Goal: Transaction & Acquisition: Purchase product/service

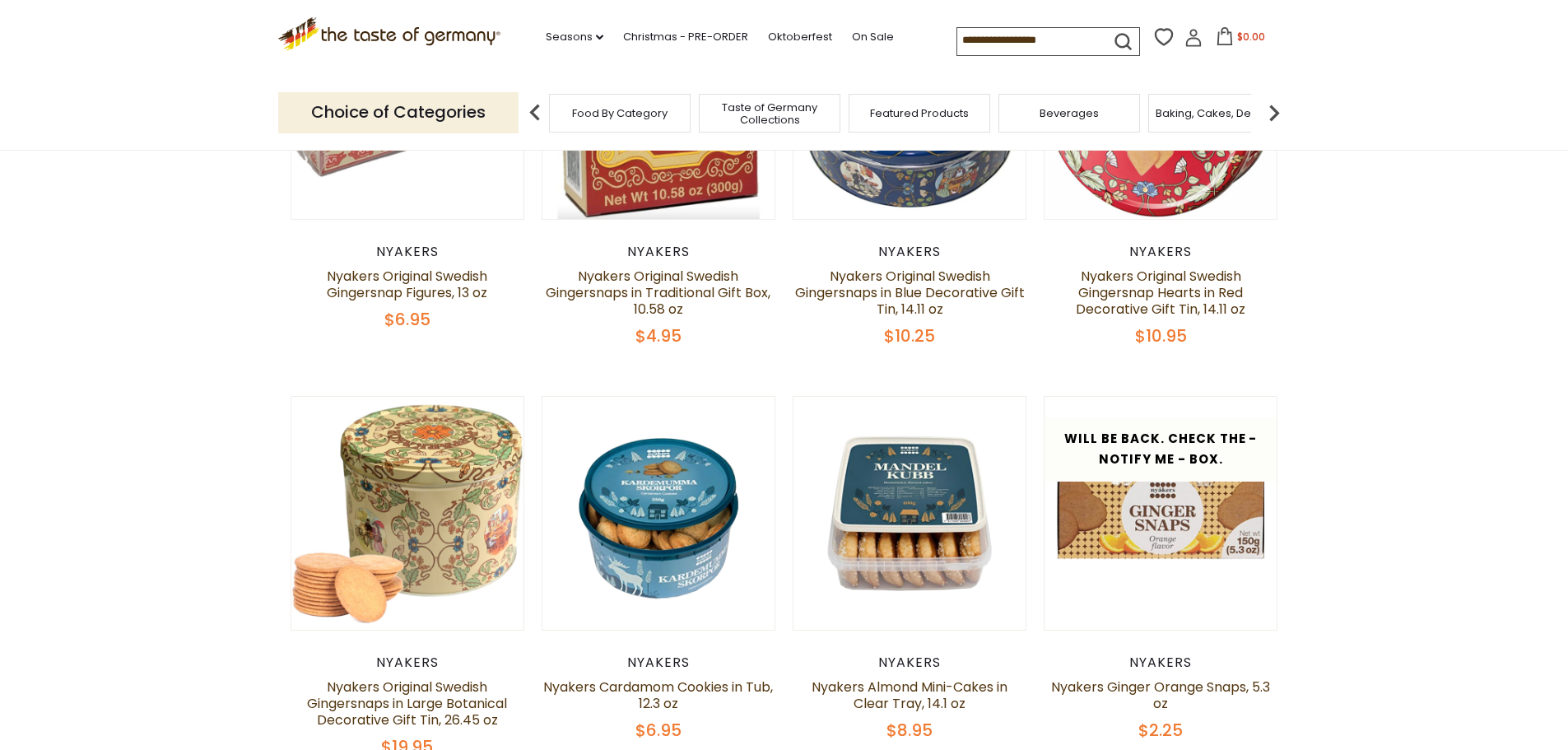
scroll to position [329, 0]
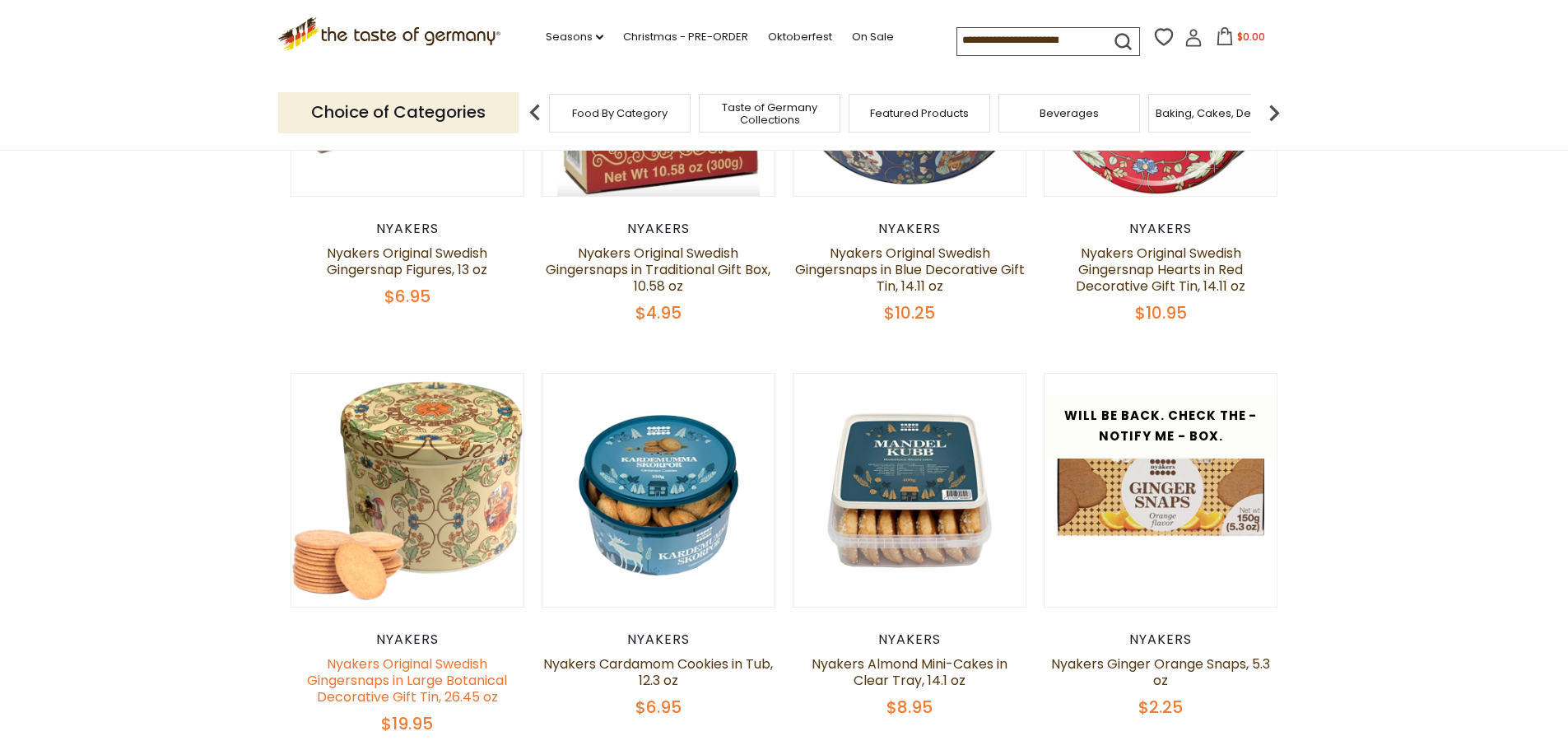
click at [417, 690] on link "Nyakers Original Swedish Gingersnaps in Large Botanical Decorative Gift Tin, 26…" at bounding box center [407, 680] width 200 height 52
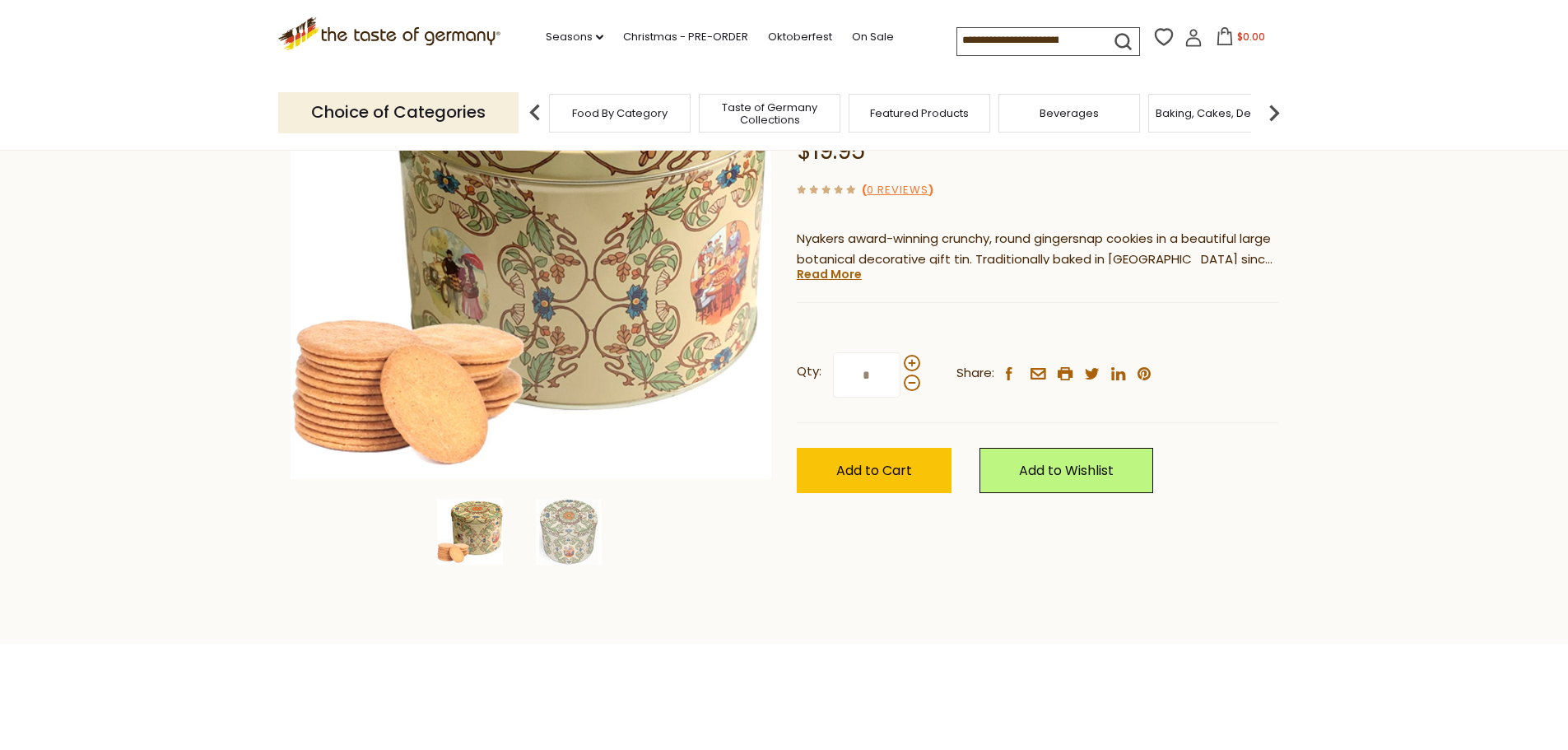
scroll to position [329, 0]
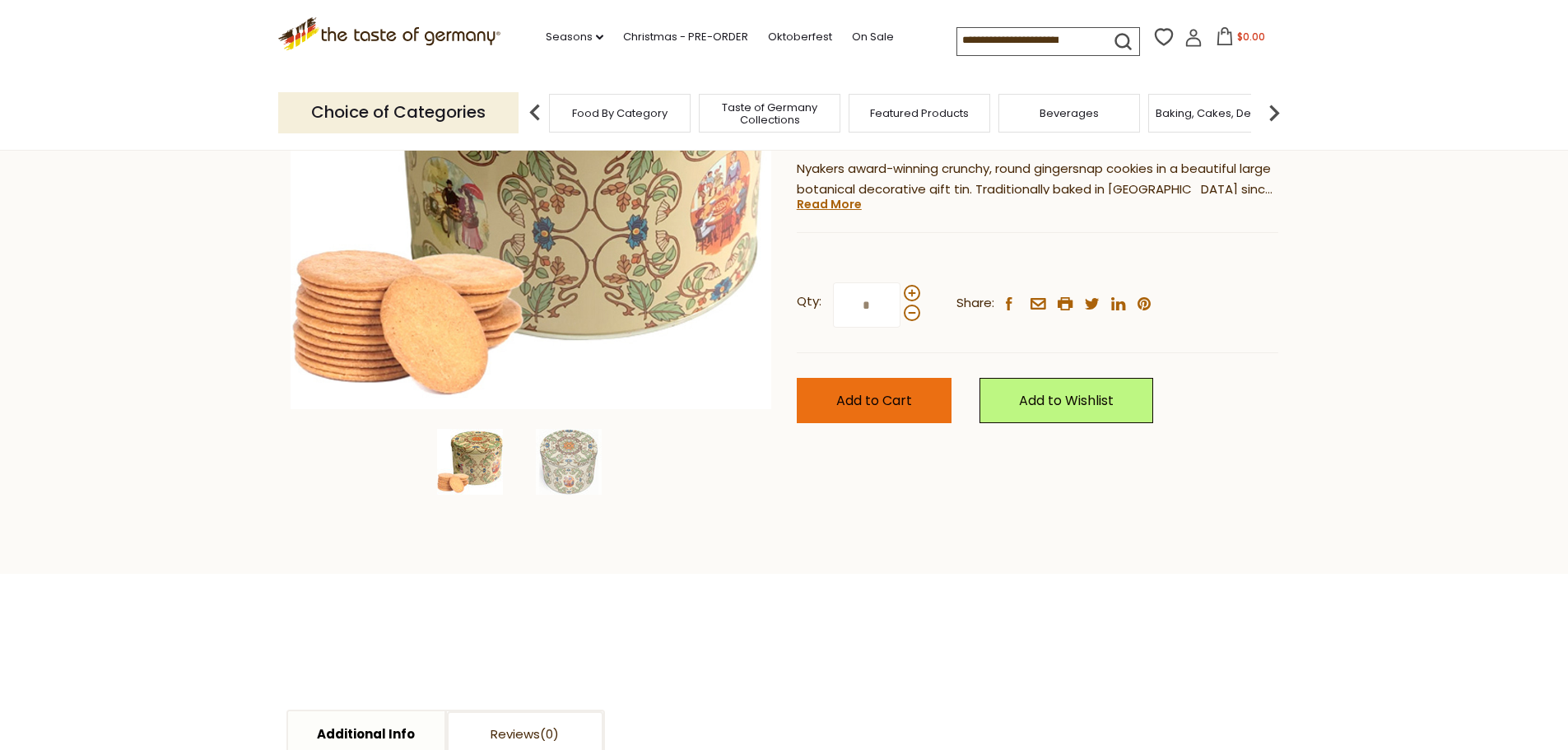
click at [882, 401] on span "Add to Cart" at bounding box center [874, 400] width 75 height 19
click at [1229, 81] on div "Choice of Categories Food By Category Taste of Germany Collections Featured Pro…" at bounding box center [784, 112] width 1012 height 74
click at [1228, 34] on button "$19.95" at bounding box center [1240, 40] width 70 height 25
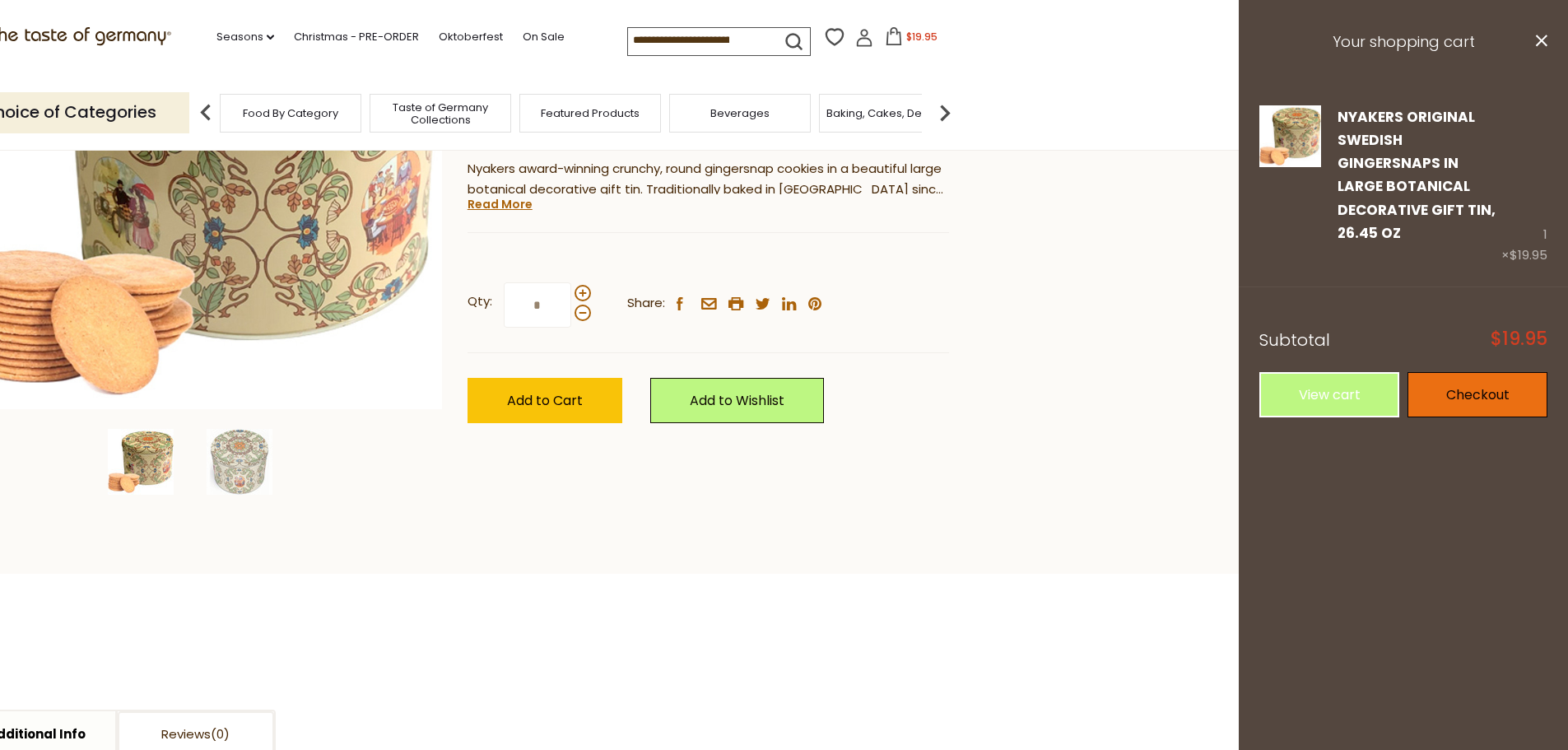
click at [1452, 372] on link "Checkout" at bounding box center [1478, 394] width 140 height 45
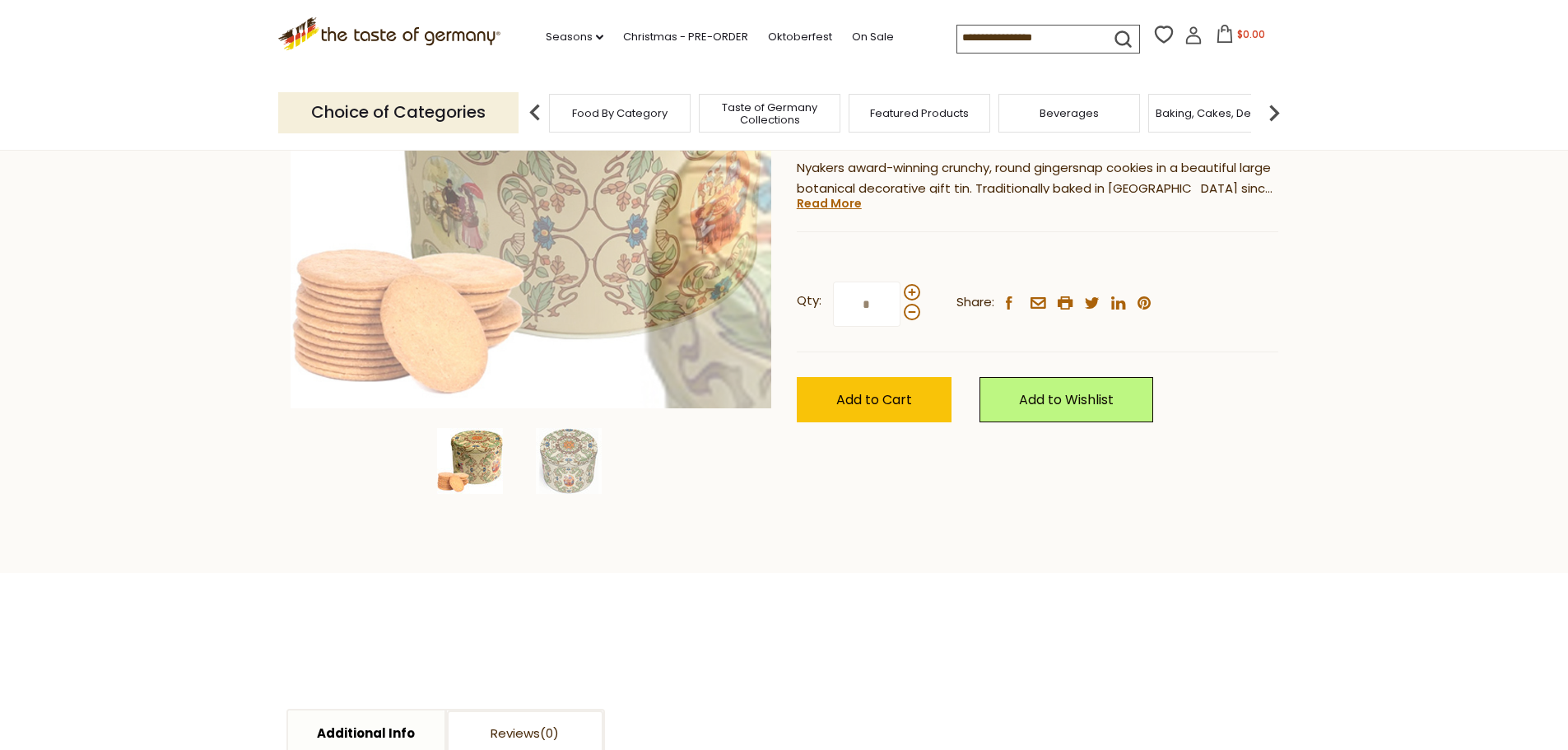
scroll to position [329, 0]
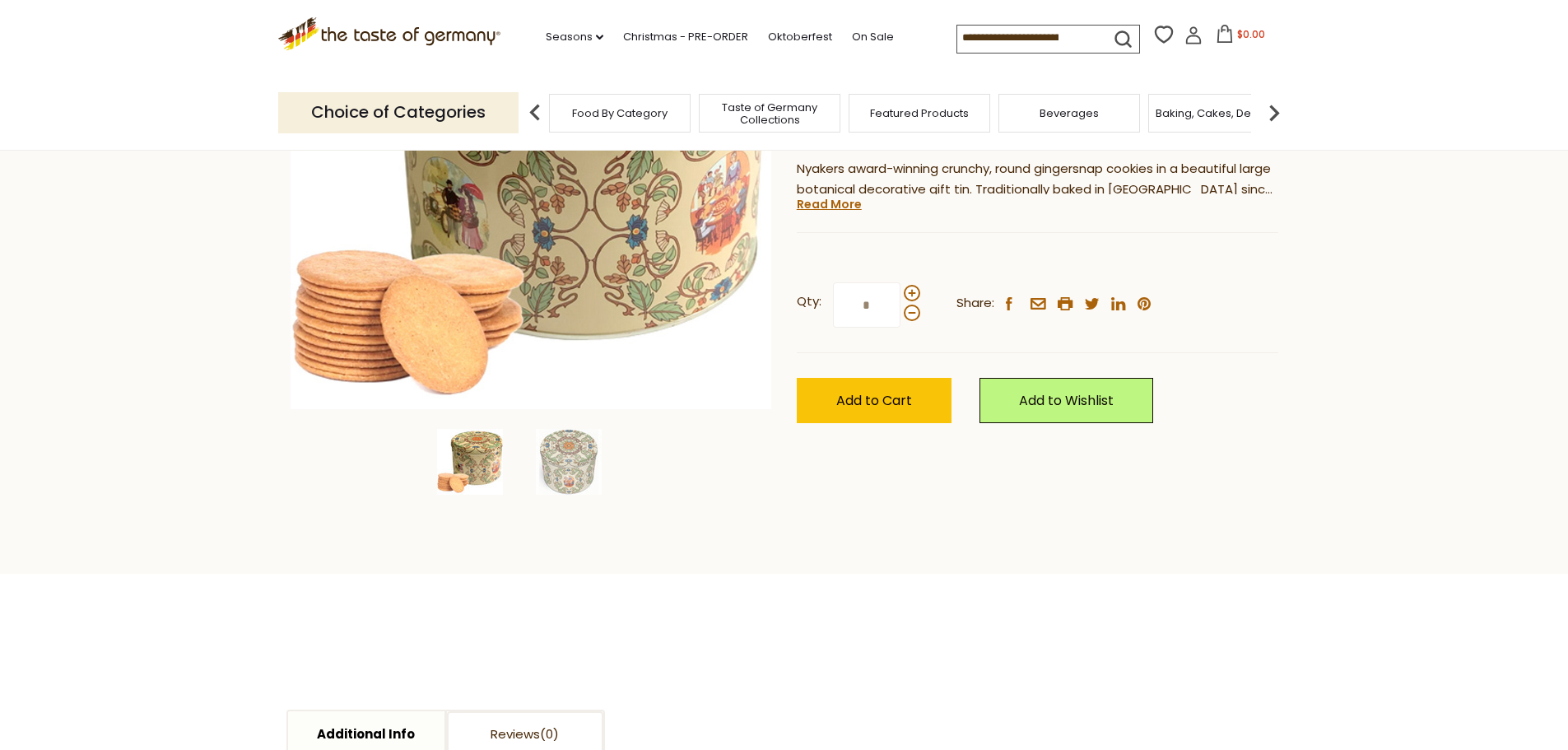
click at [996, 40] on input at bounding box center [1026, 37] width 139 height 23
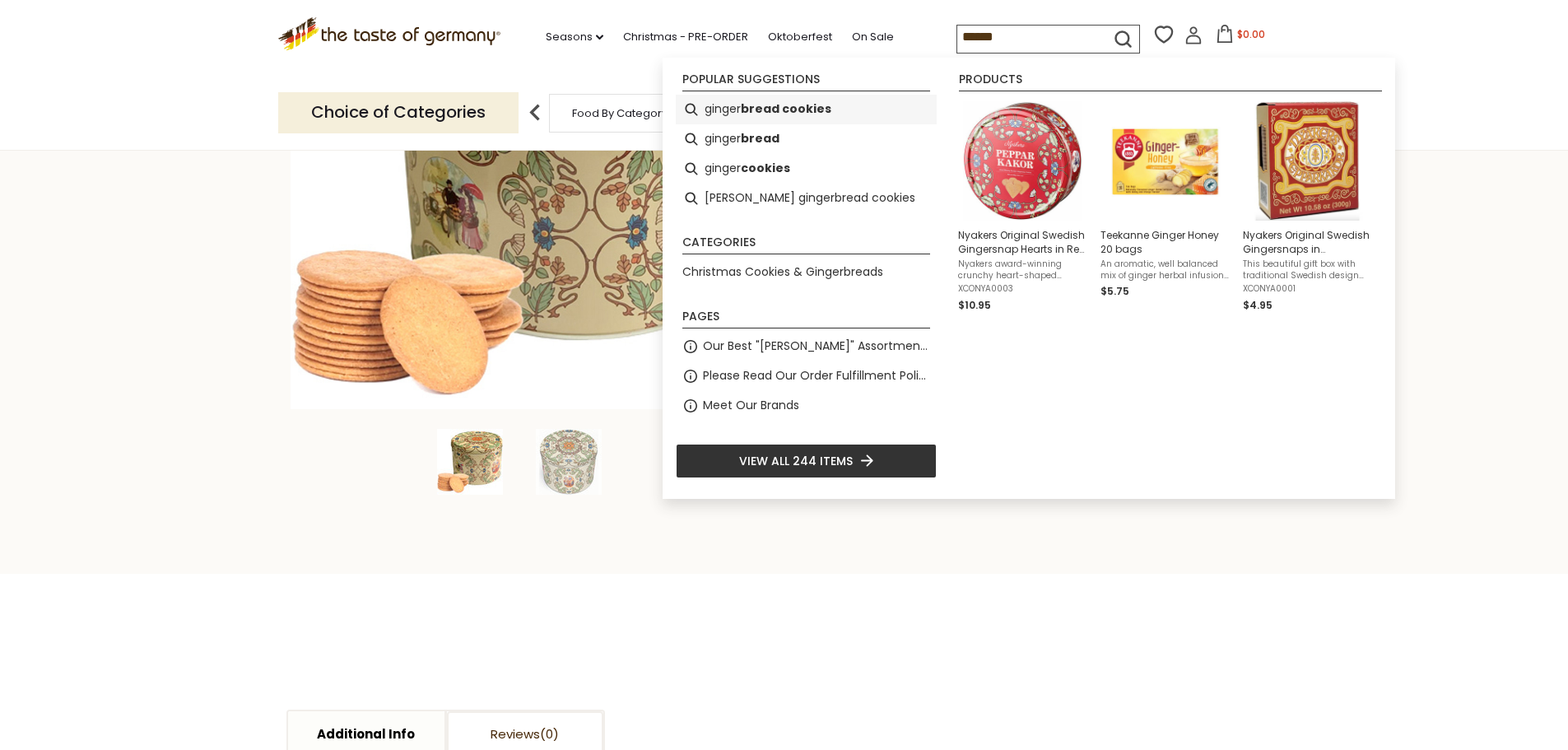
click at [776, 111] on b "bread cookies" at bounding box center [786, 109] width 90 height 19
type input "**********"
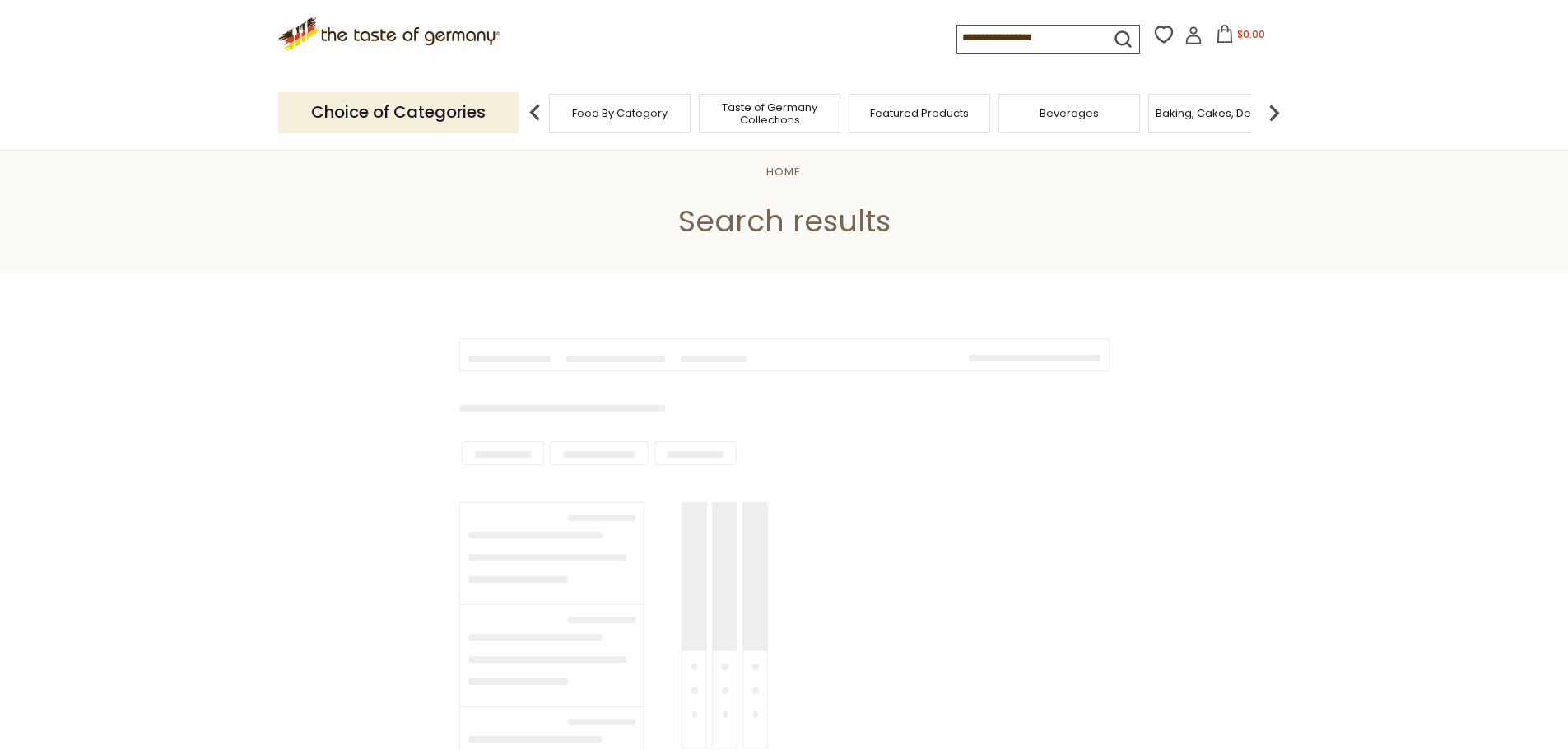
type input "**********"
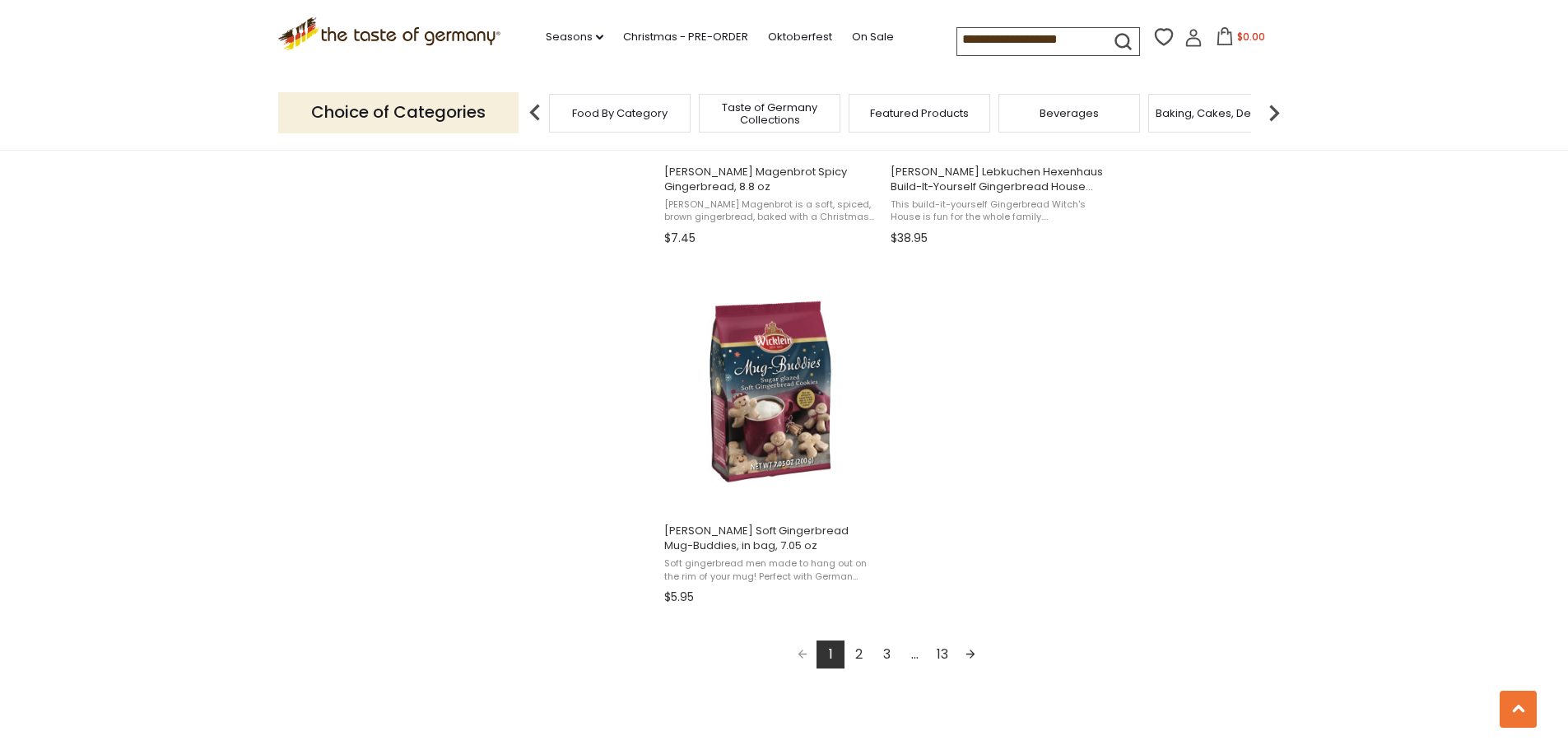
scroll to position [2717, 0]
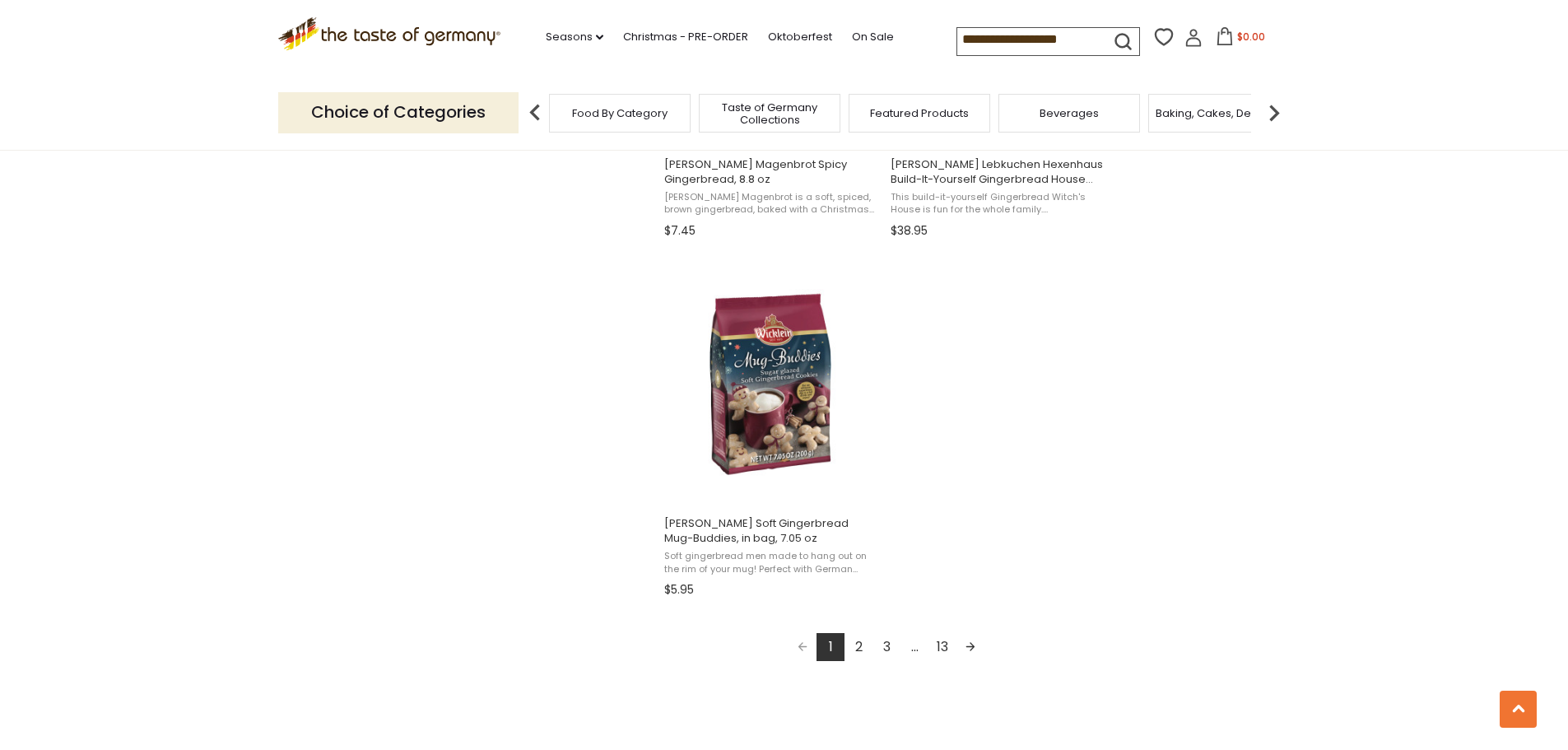
click at [857, 647] on link "2" at bounding box center [859, 647] width 28 height 28
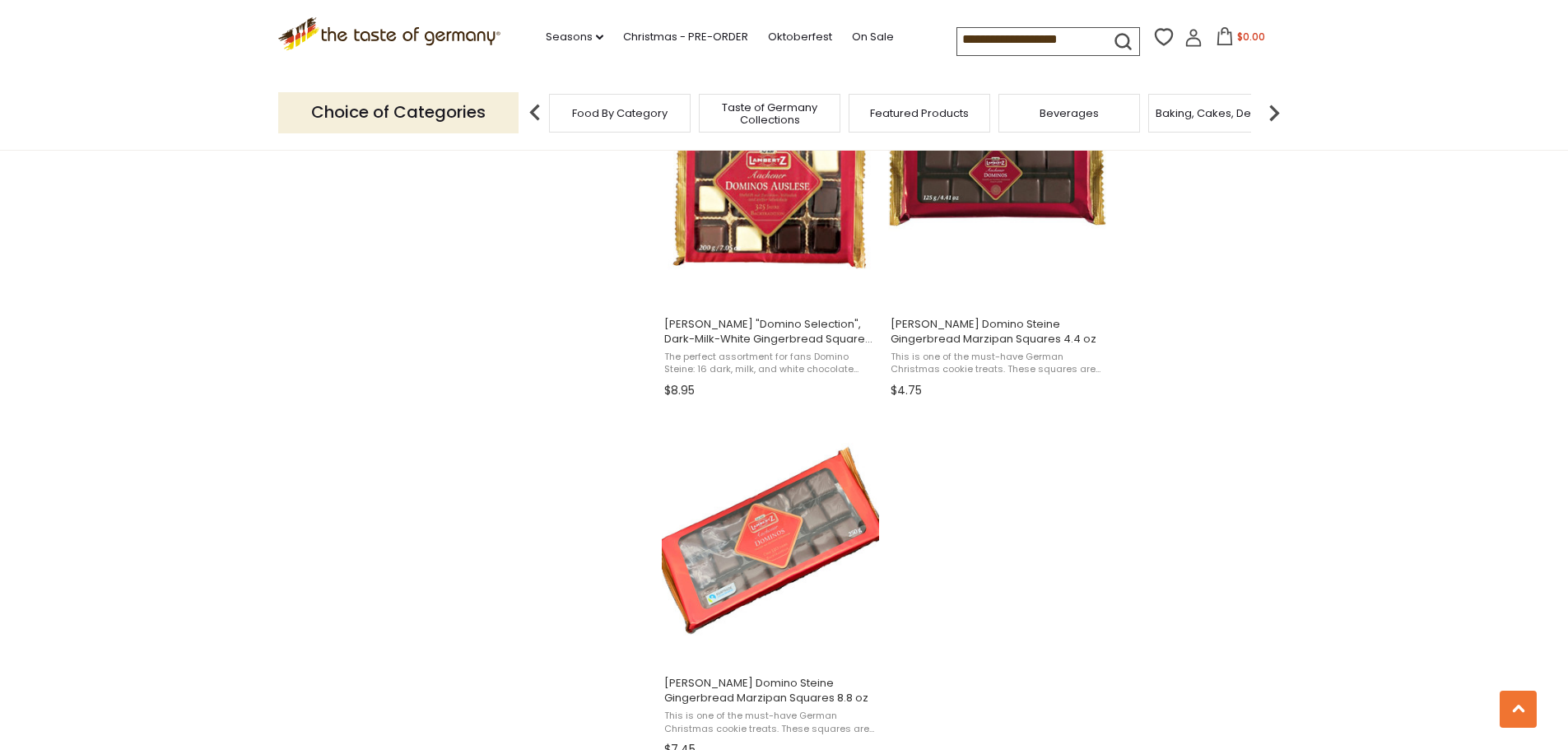
scroll to position [2634, 0]
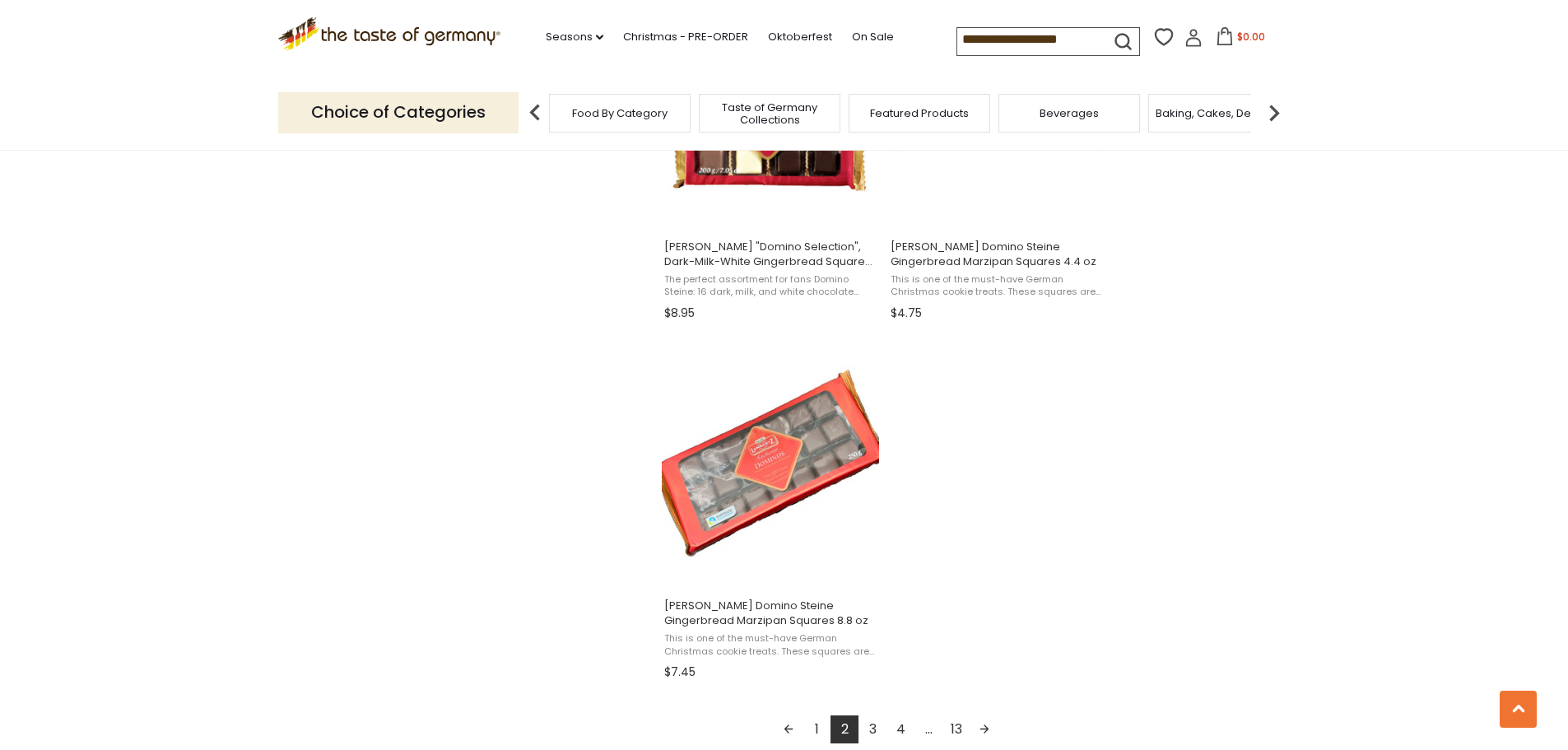
click at [1096, 34] on input "**********" at bounding box center [1026, 39] width 139 height 23
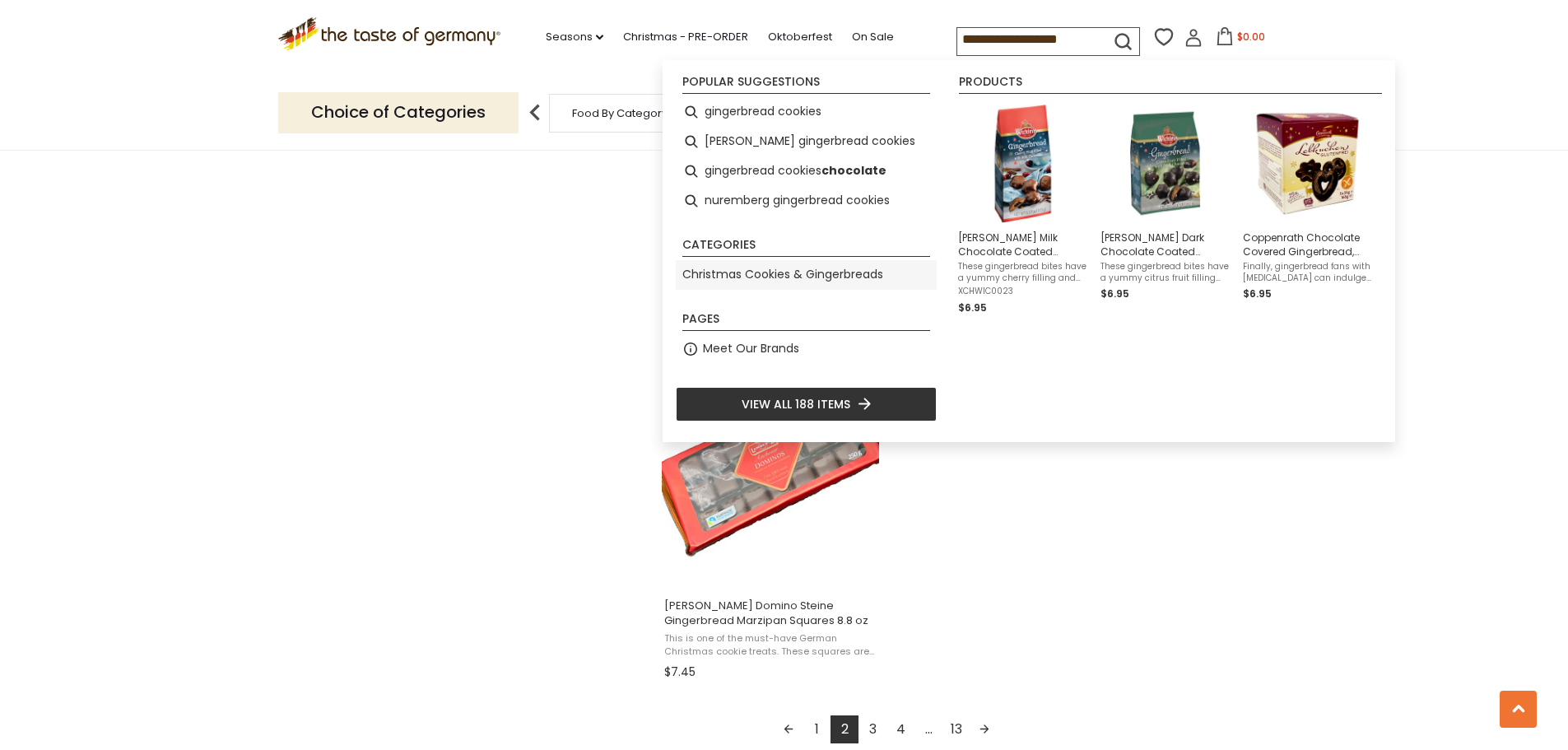
click at [733, 270] on link "Christmas Cookies & Gingerbreads" at bounding box center [782, 274] width 201 height 19
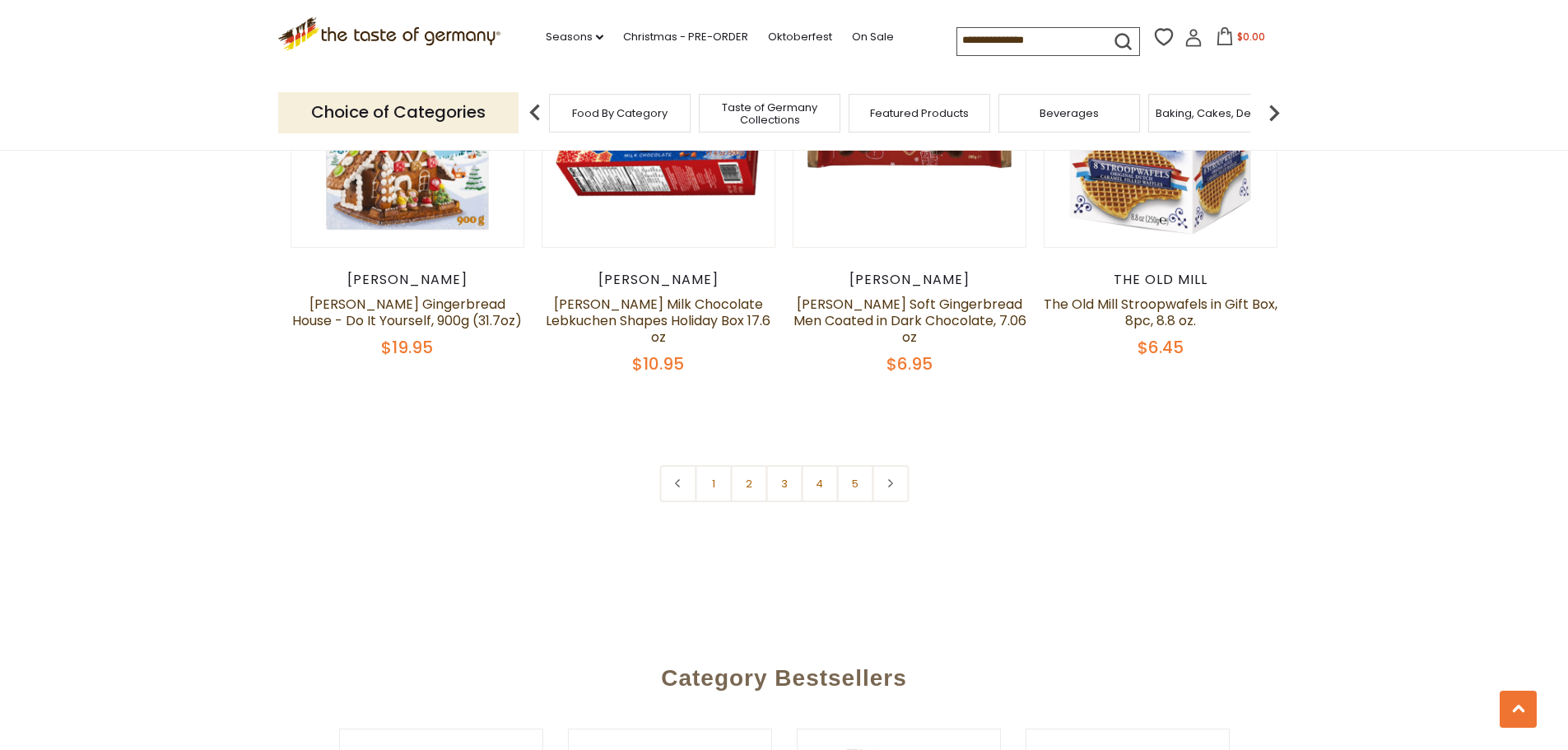
scroll to position [4033, 0]
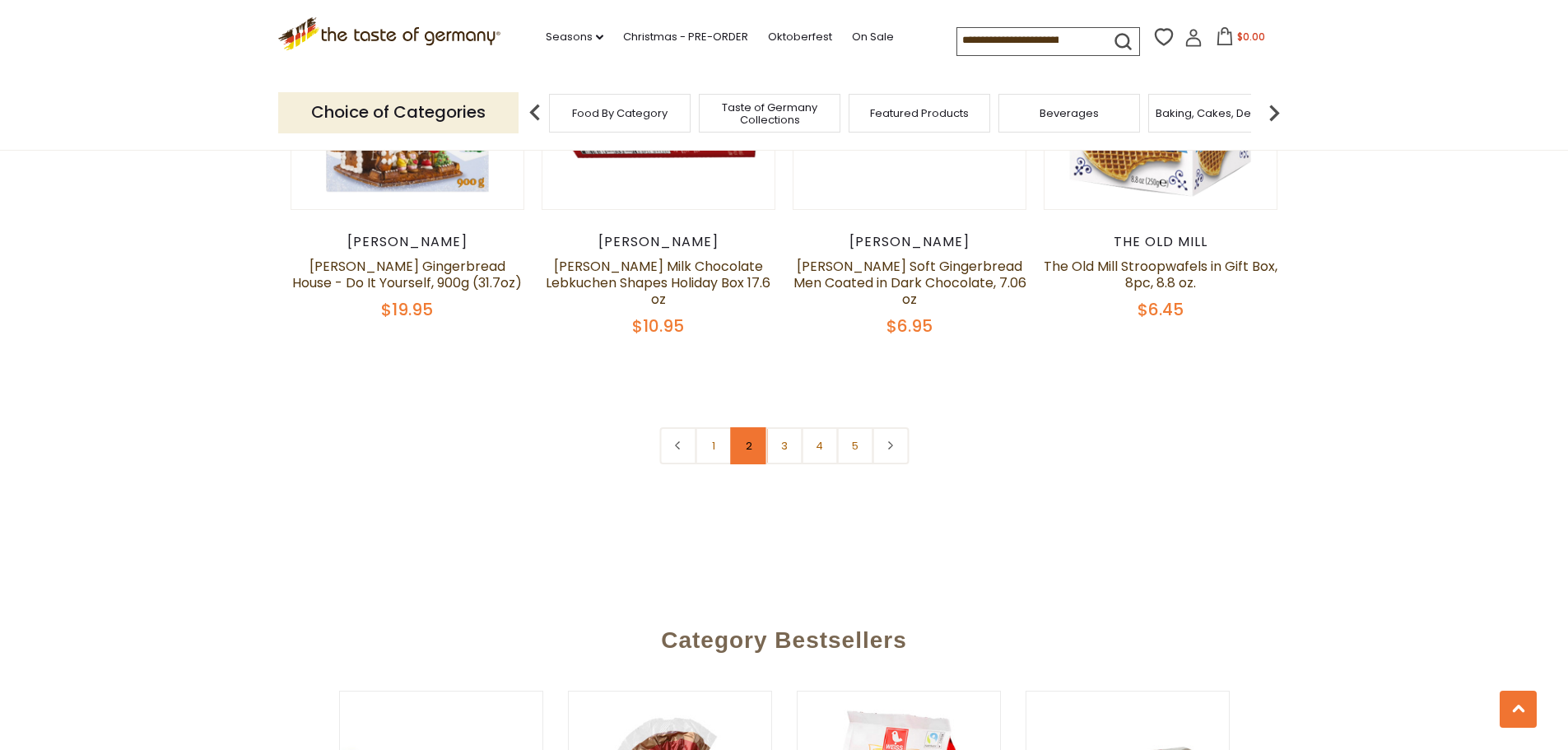
click at [746, 427] on link "2" at bounding box center [748, 445] width 37 height 37
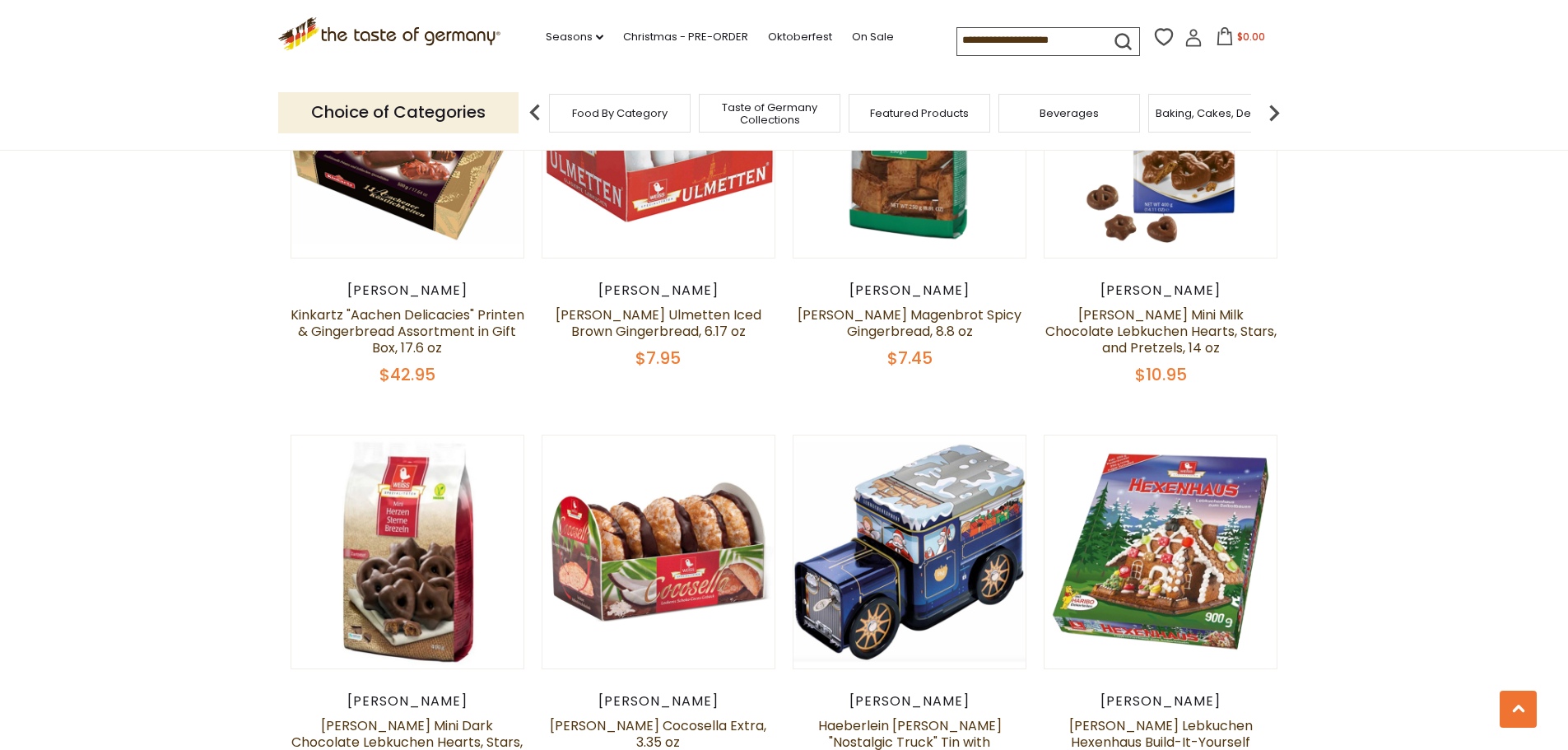
scroll to position [2788, 0]
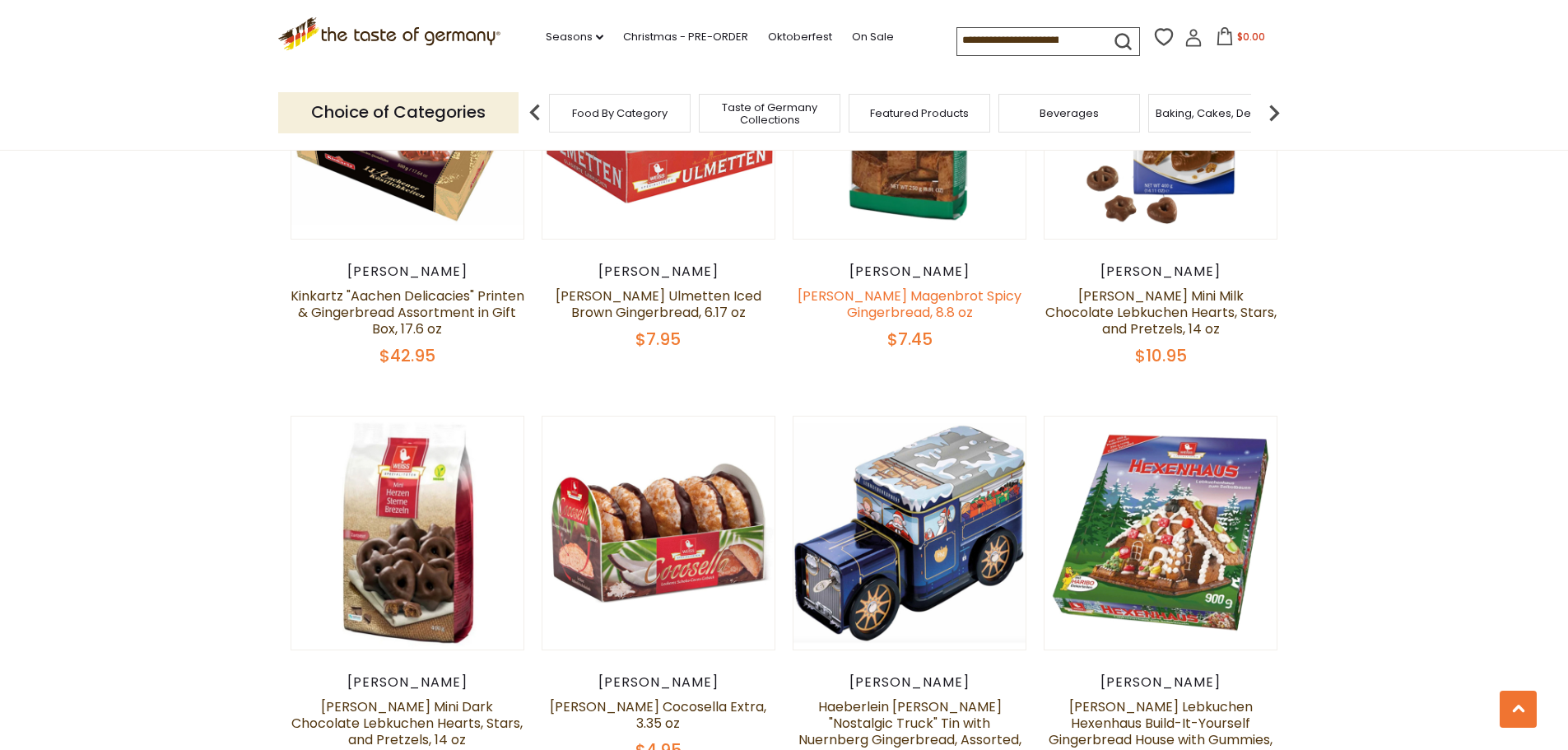
click at [897, 286] on link "[PERSON_NAME] Magenbrot Spicy Gingerbread, 8.8 oz" at bounding box center [909, 304] width 224 height 35
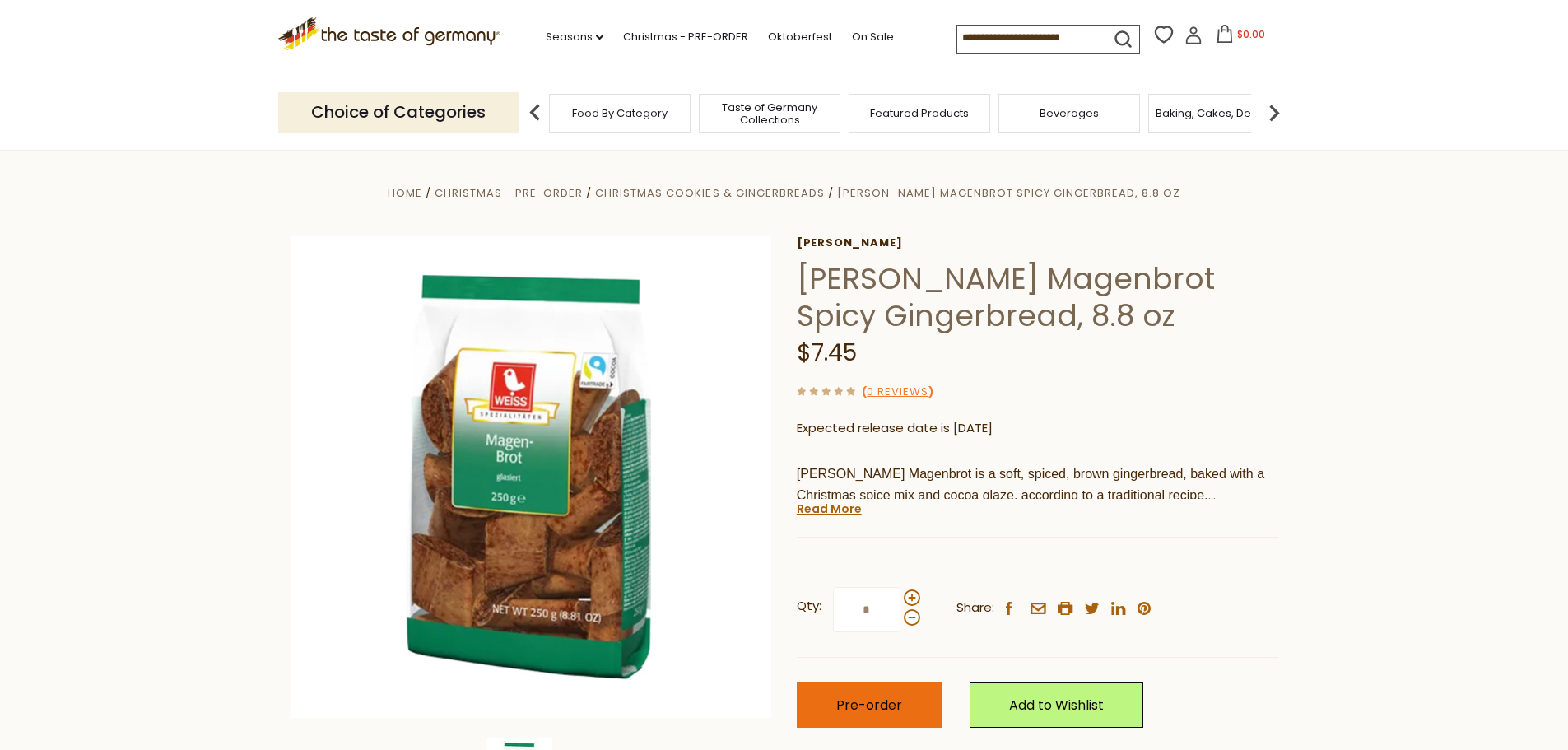
click at [906, 700] on button "Pre-order" at bounding box center [869, 704] width 144 height 45
click at [1219, 37] on icon at bounding box center [1225, 34] width 18 height 18
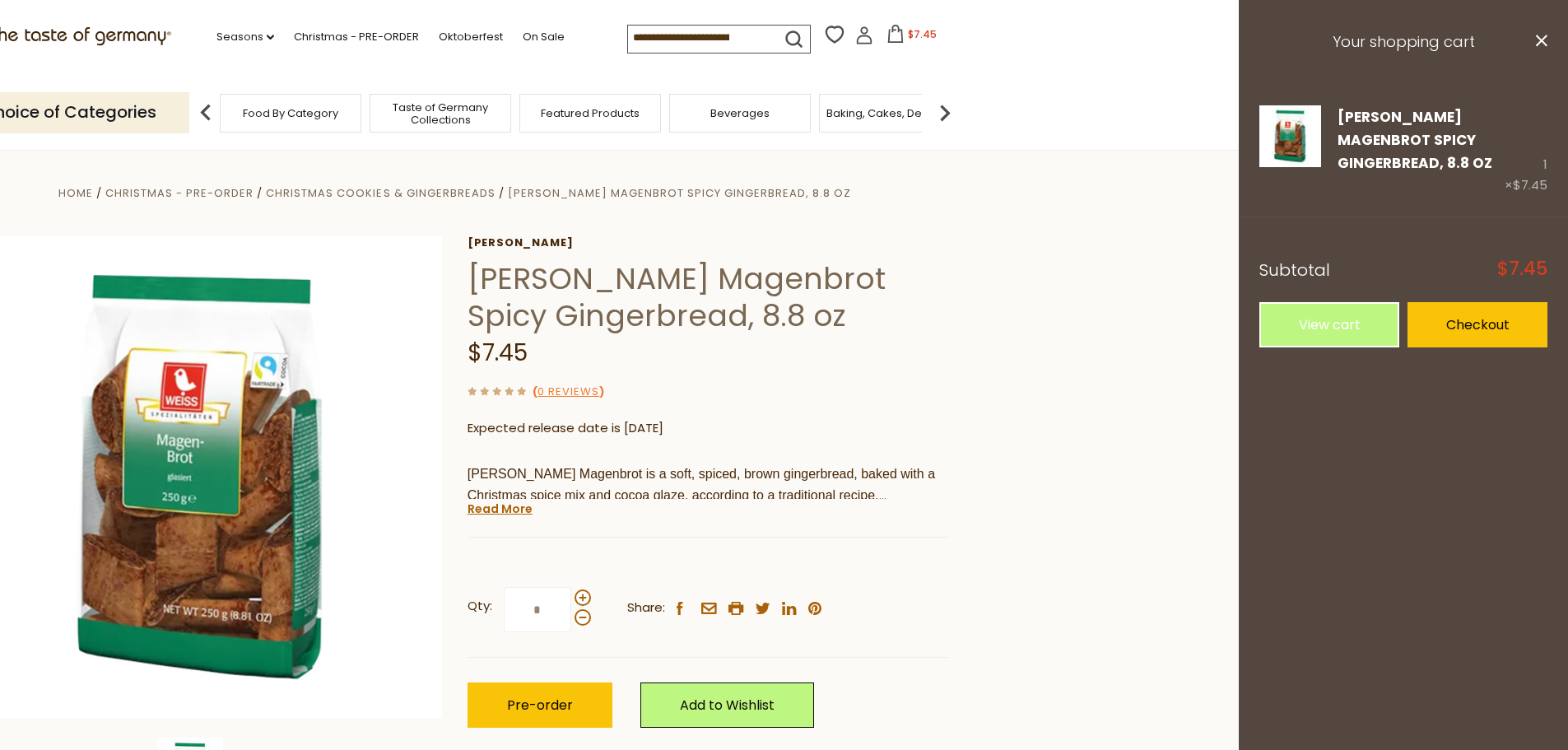
click at [755, 40] on input at bounding box center [697, 37] width 139 height 23
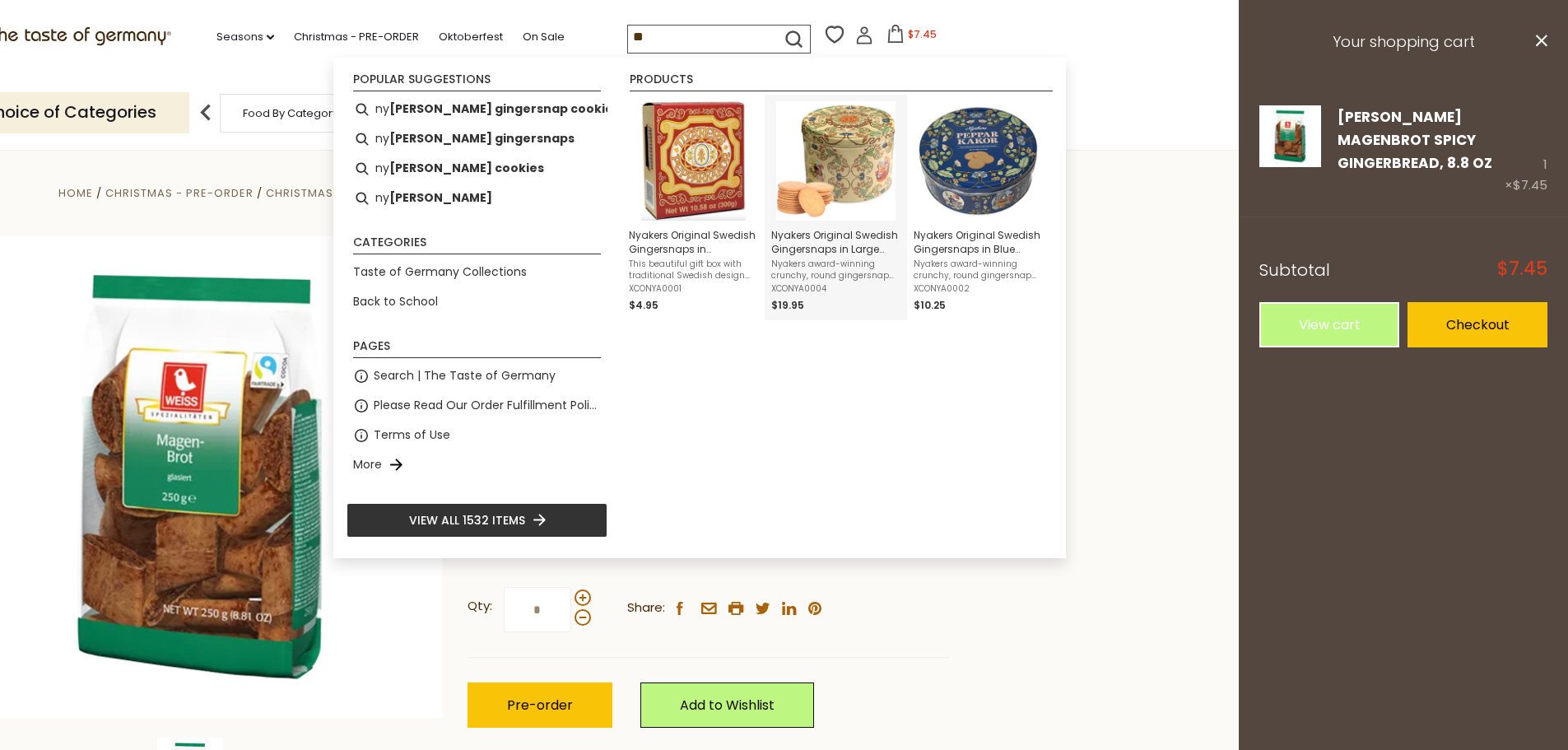
type input "**"
click at [837, 244] on span "Nyakers Original Swedish Gingersnaps in Large Botanical Decorative Gift Tin, 26…" at bounding box center [836, 242] width 129 height 28
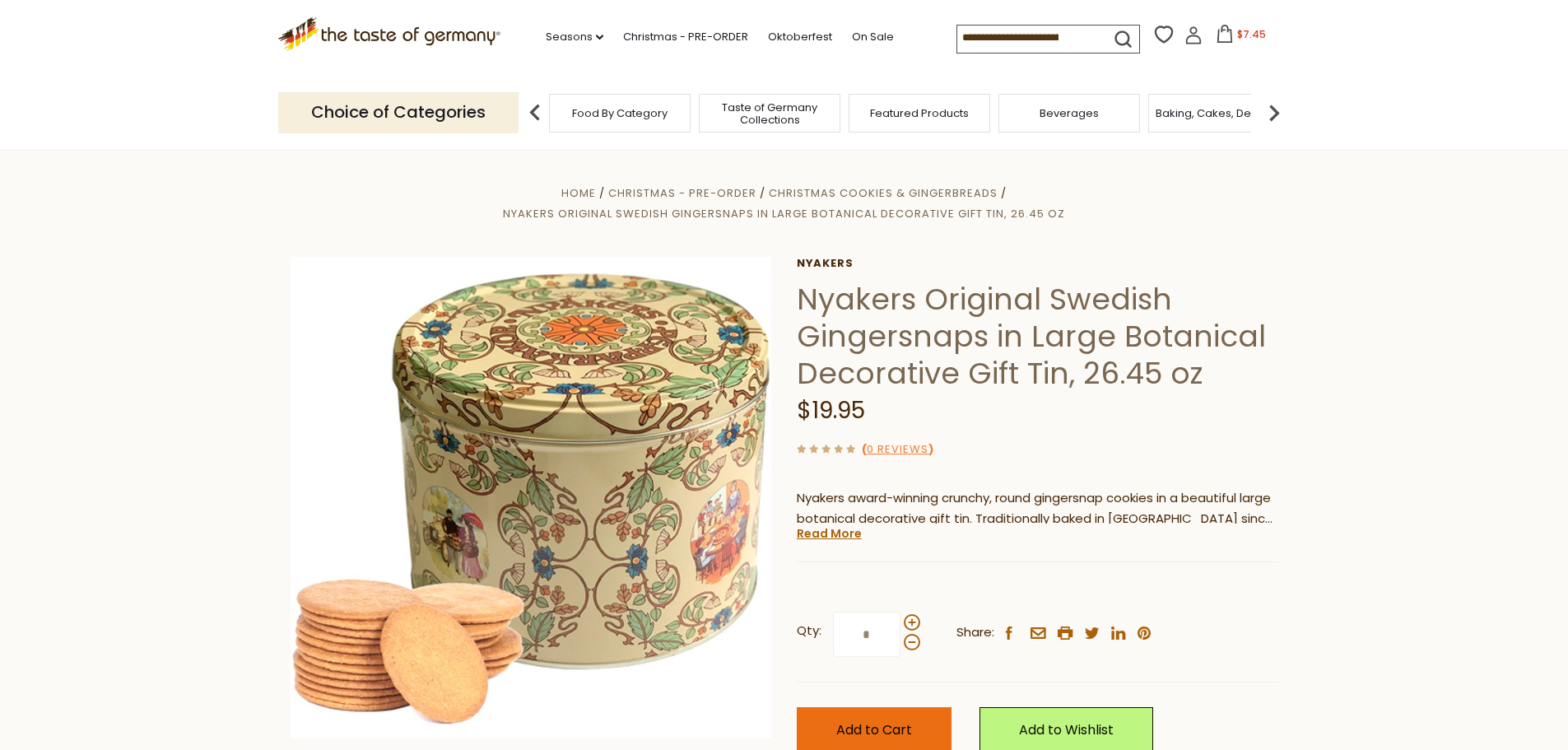
click at [885, 717] on button "Add to Cart" at bounding box center [874, 729] width 155 height 45
click at [1219, 31] on icon at bounding box center [1225, 34] width 15 height 18
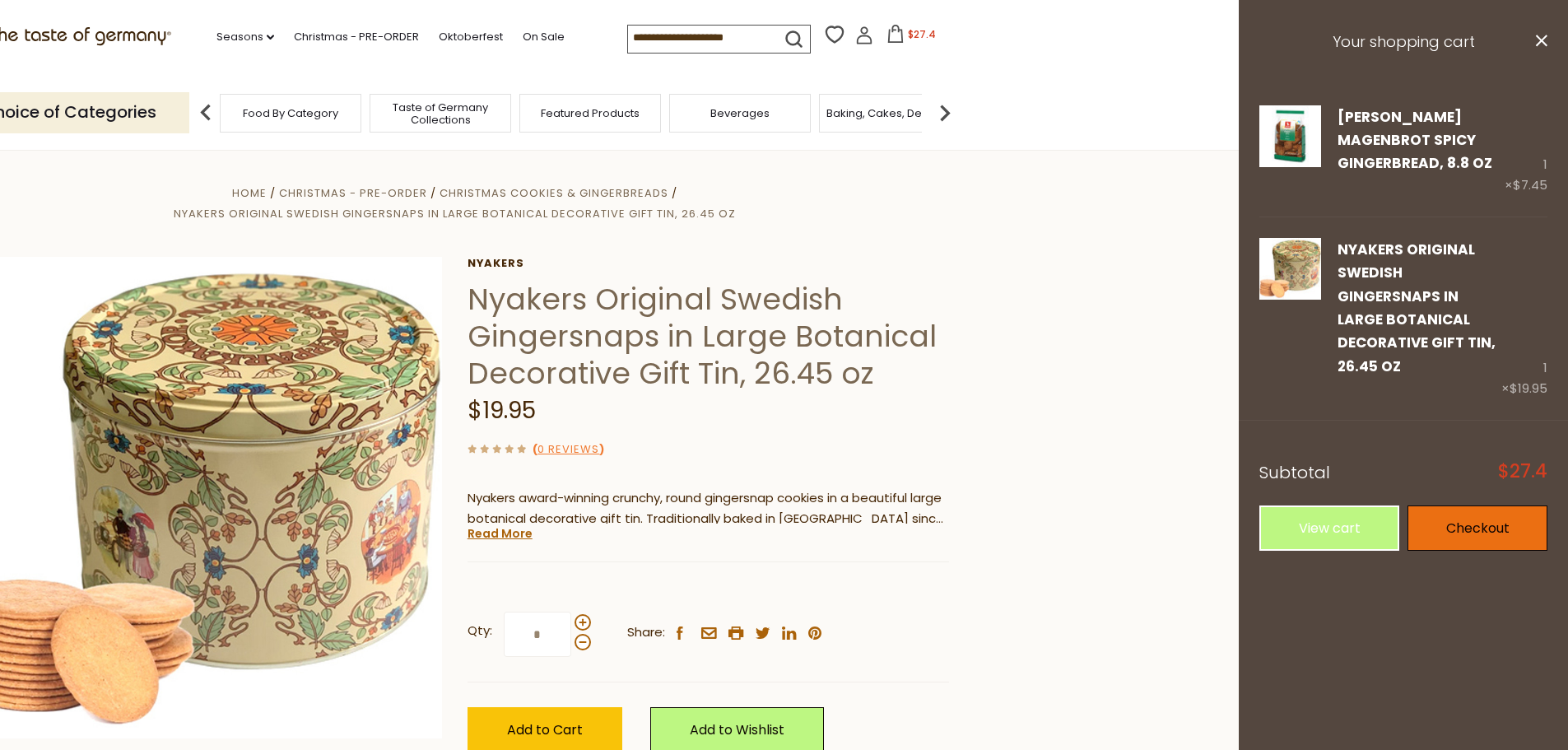
click at [1460, 506] on link "Checkout" at bounding box center [1478, 527] width 140 height 45
